Goal: Understand process/instructions: Learn how to perform a task or action

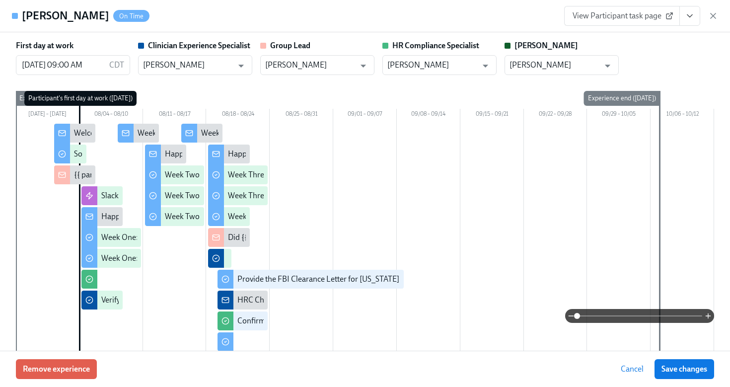
click at [638, 20] on span "View Participant task page" at bounding box center [621, 16] width 99 height 10
click at [692, 20] on icon "View task page" at bounding box center [690, 16] width 10 height 10
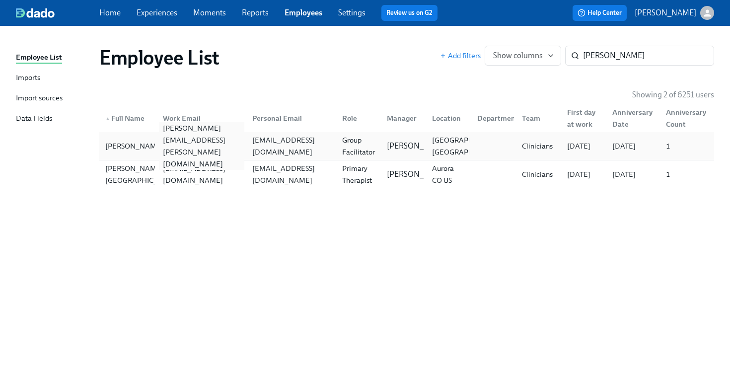
click at [191, 141] on div "laura.corbett@charliehealth.com" at bounding box center [202, 146] width 86 height 48
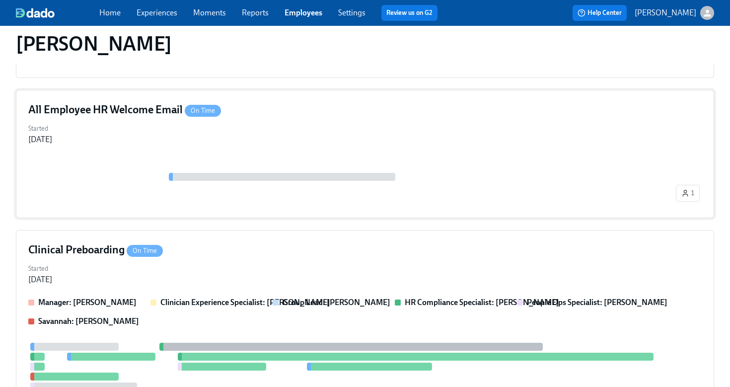
scroll to position [549, 0]
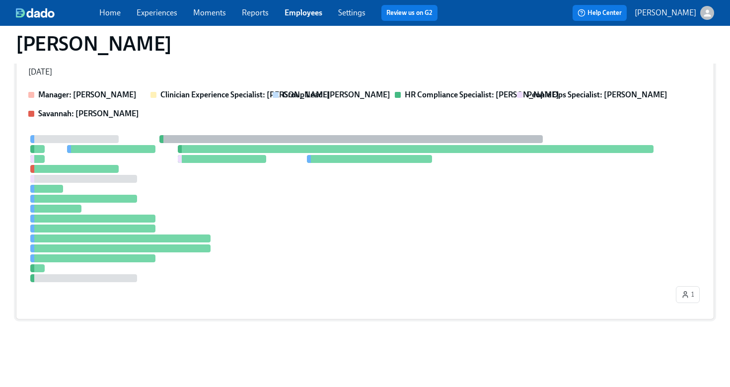
click at [286, 206] on div at bounding box center [350, 208] width 645 height 147
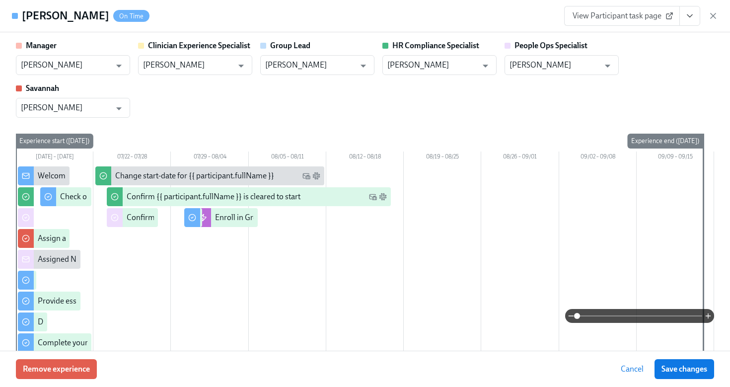
click at [648, 18] on span "View Participant task page" at bounding box center [621, 16] width 99 height 10
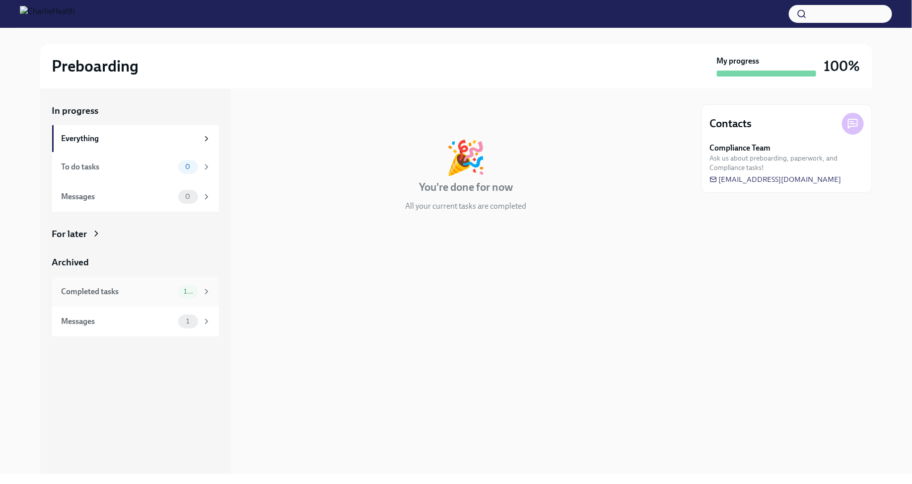
click at [155, 292] on div "Completed tasks" at bounding box center [118, 291] width 113 height 11
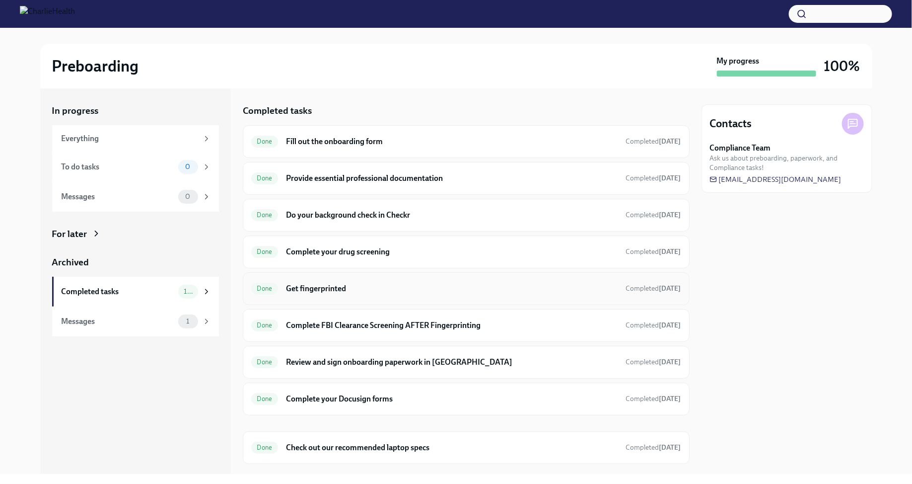
click at [387, 286] on h6 "Get fingerprinted" at bounding box center [452, 288] width 332 height 11
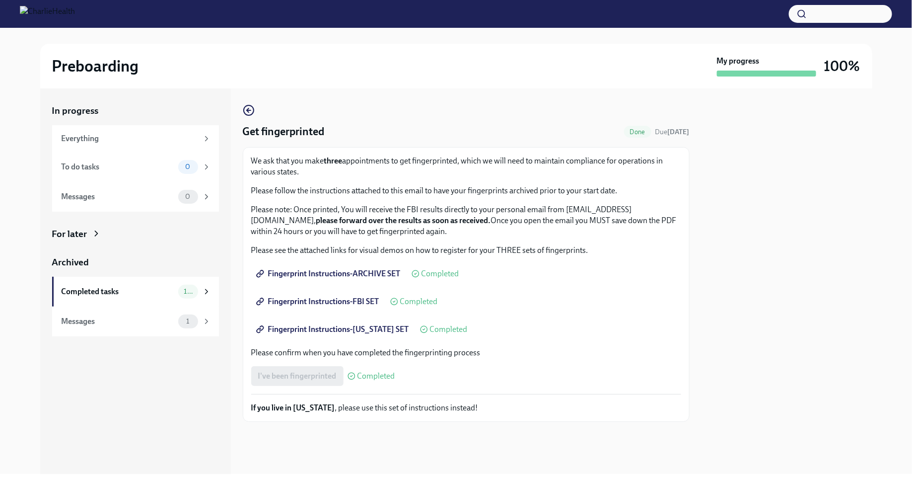
click at [372, 300] on span "Fingerprint Instructions-FBI SET" at bounding box center [318, 301] width 121 height 10
